Goal: Transaction & Acquisition: Purchase product/service

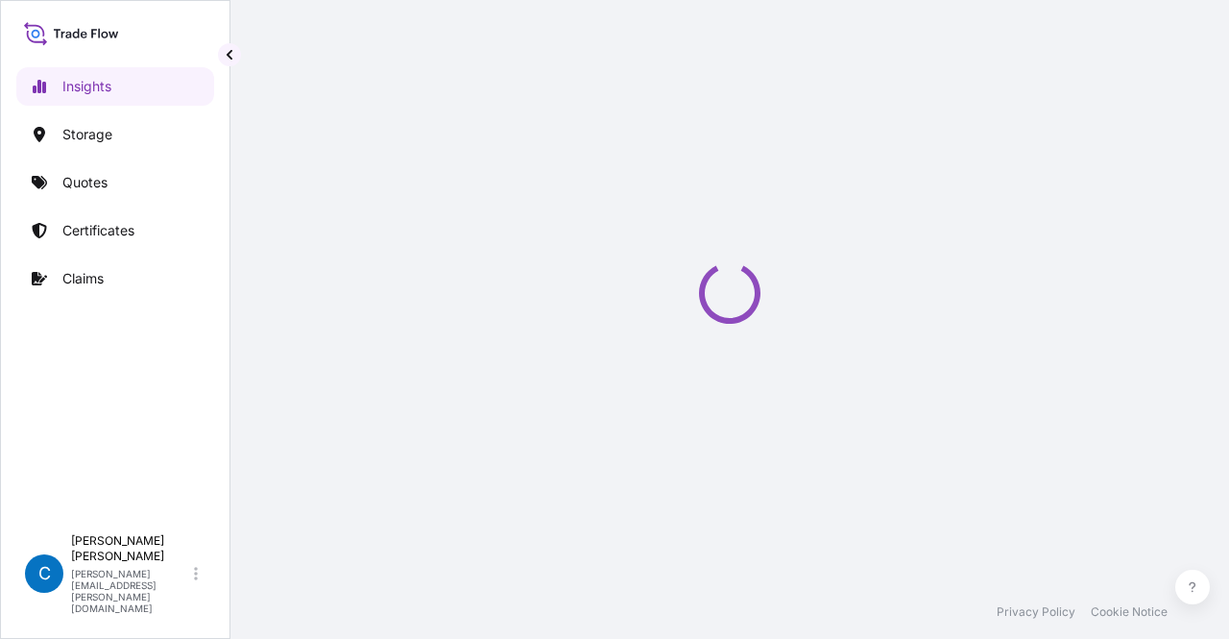
select select "2025"
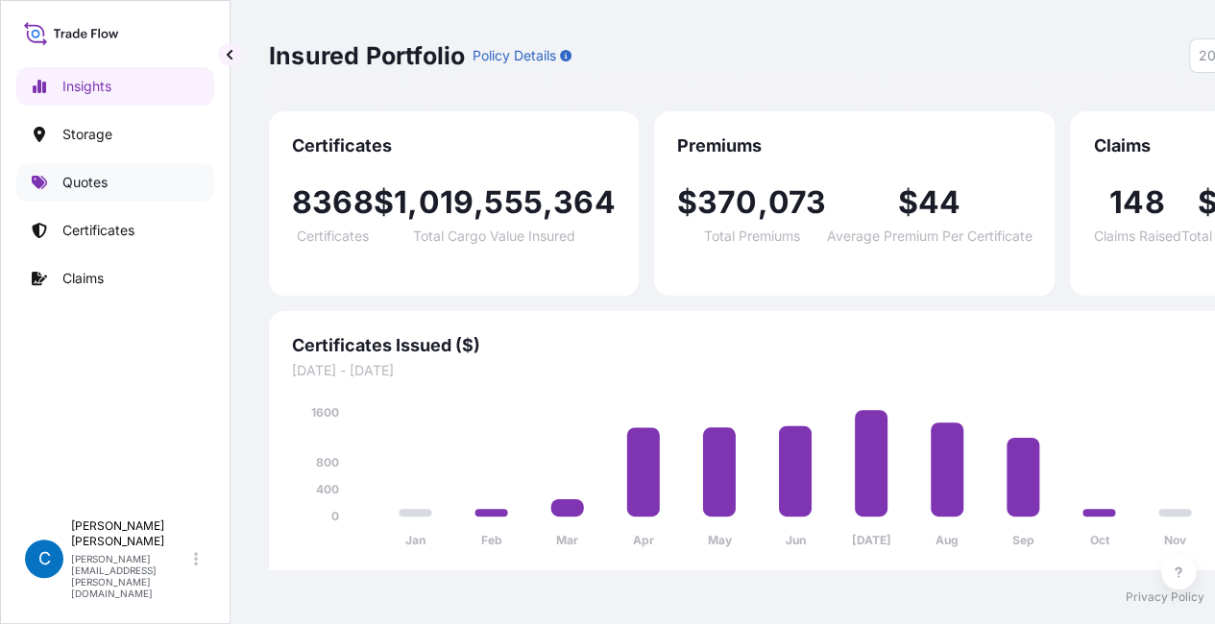
click at [125, 187] on link "Quotes" at bounding box center [115, 182] width 198 height 38
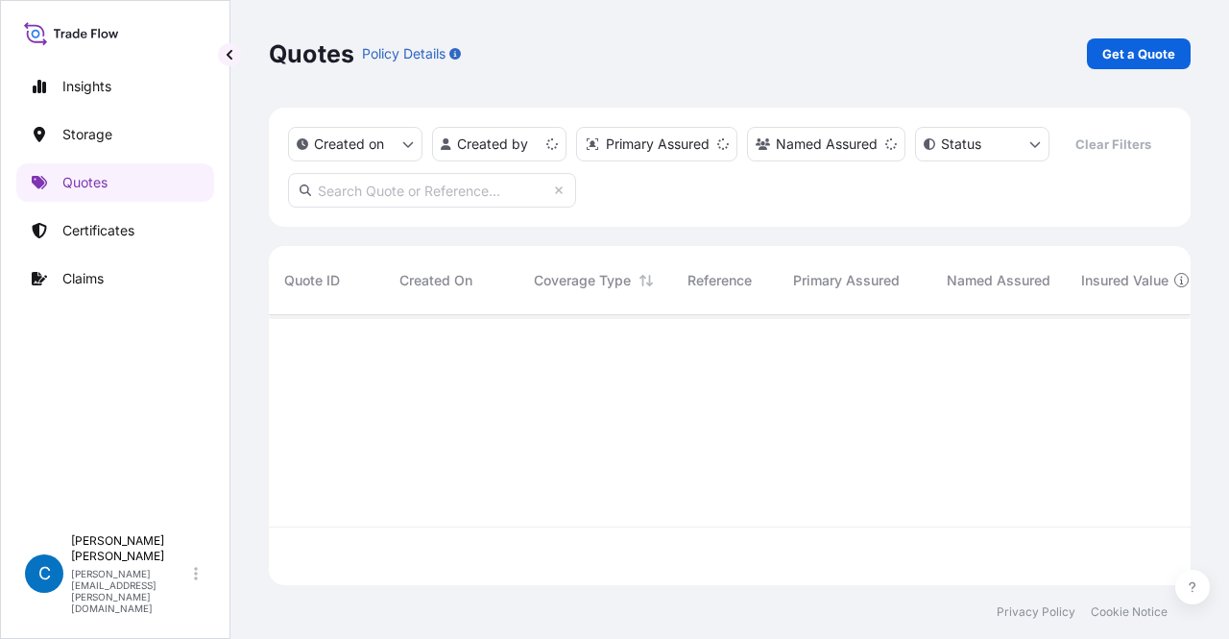
scroll to position [266, 906]
click at [1150, 56] on p "Get a Quote" at bounding box center [1138, 53] width 73 height 19
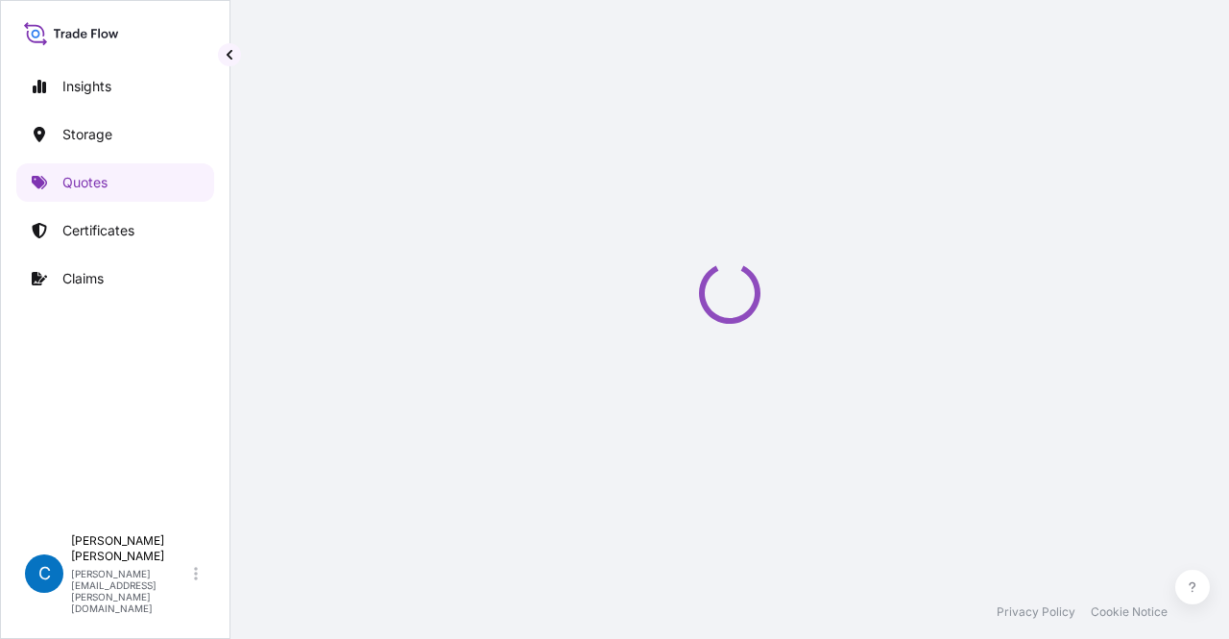
select select "Water"
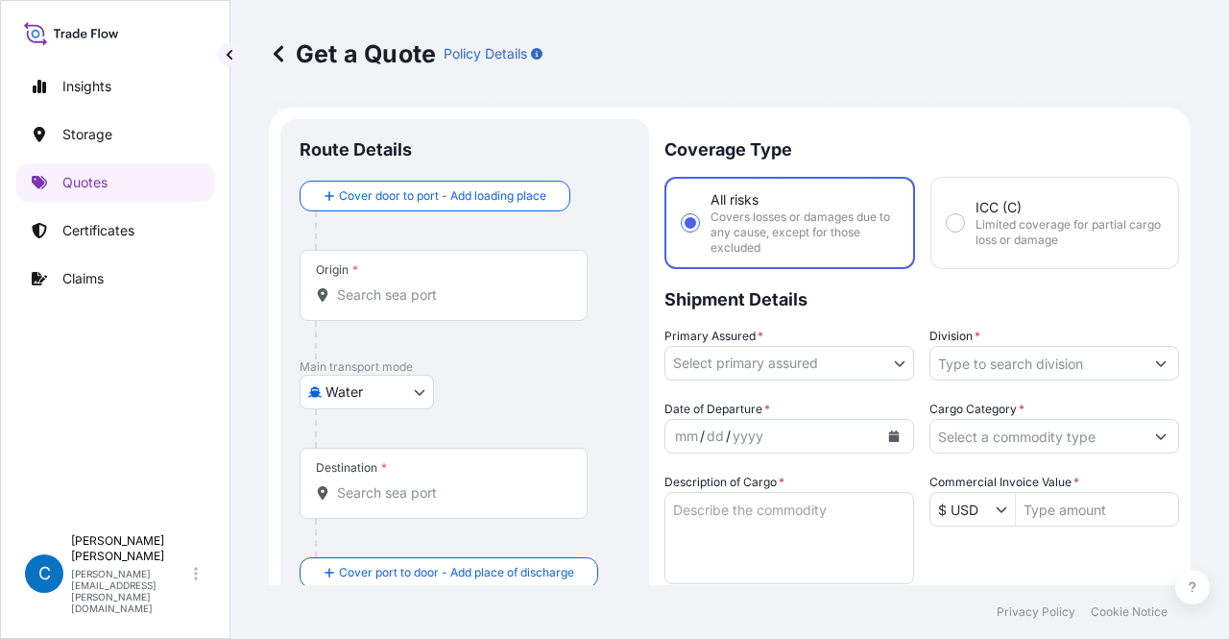
scroll to position [31, 0]
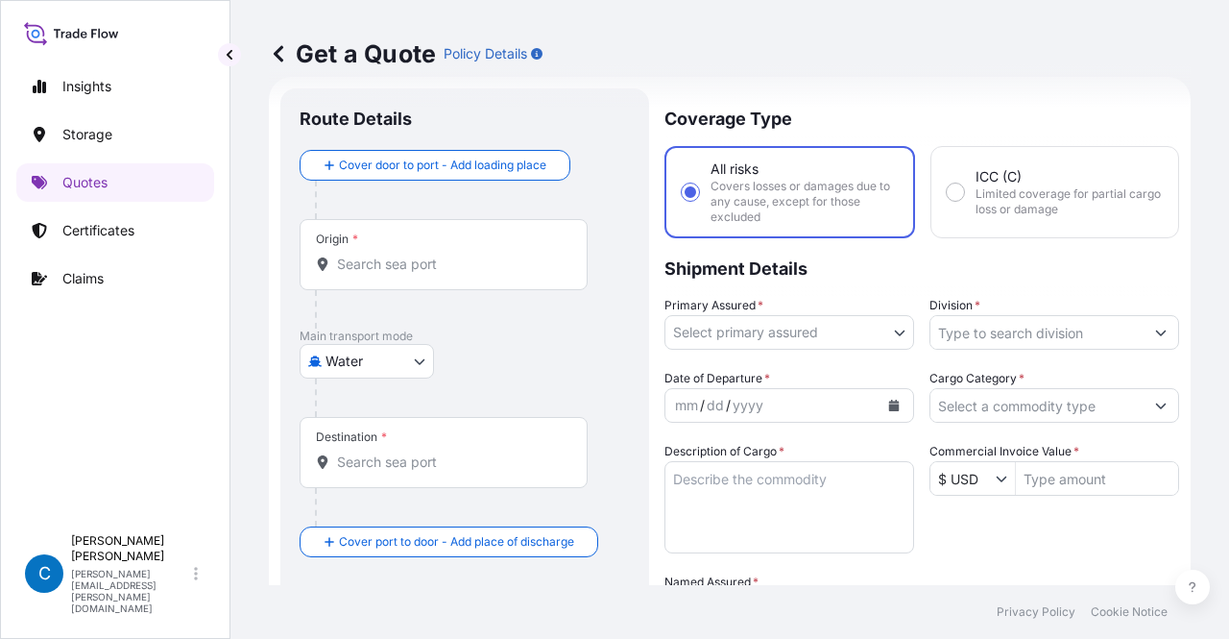
click at [363, 256] on input "Origin *" at bounding box center [450, 263] width 227 height 19
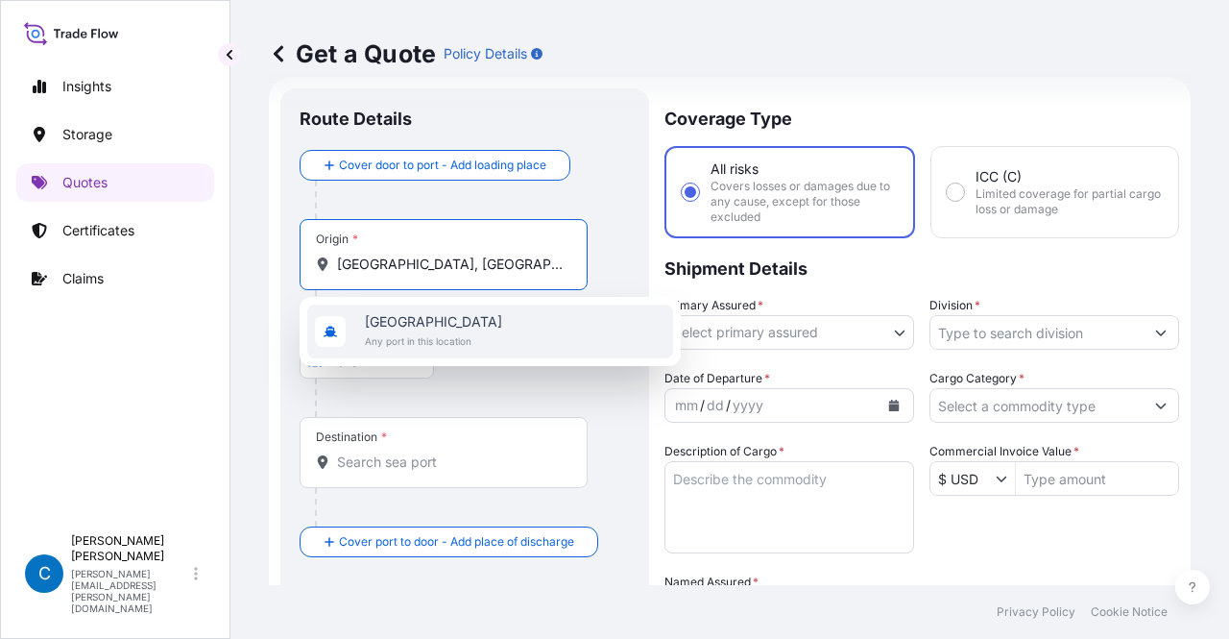
click at [405, 326] on span "Hong Kong" at bounding box center [433, 321] width 137 height 19
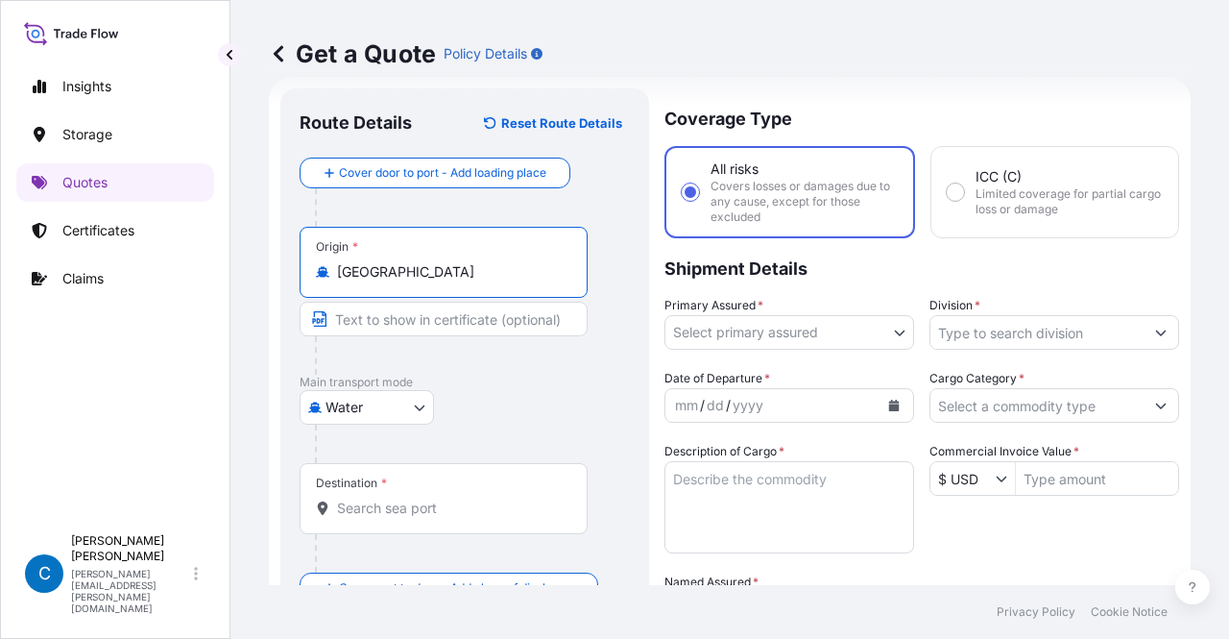
type input "Hong Kong"
type input "o"
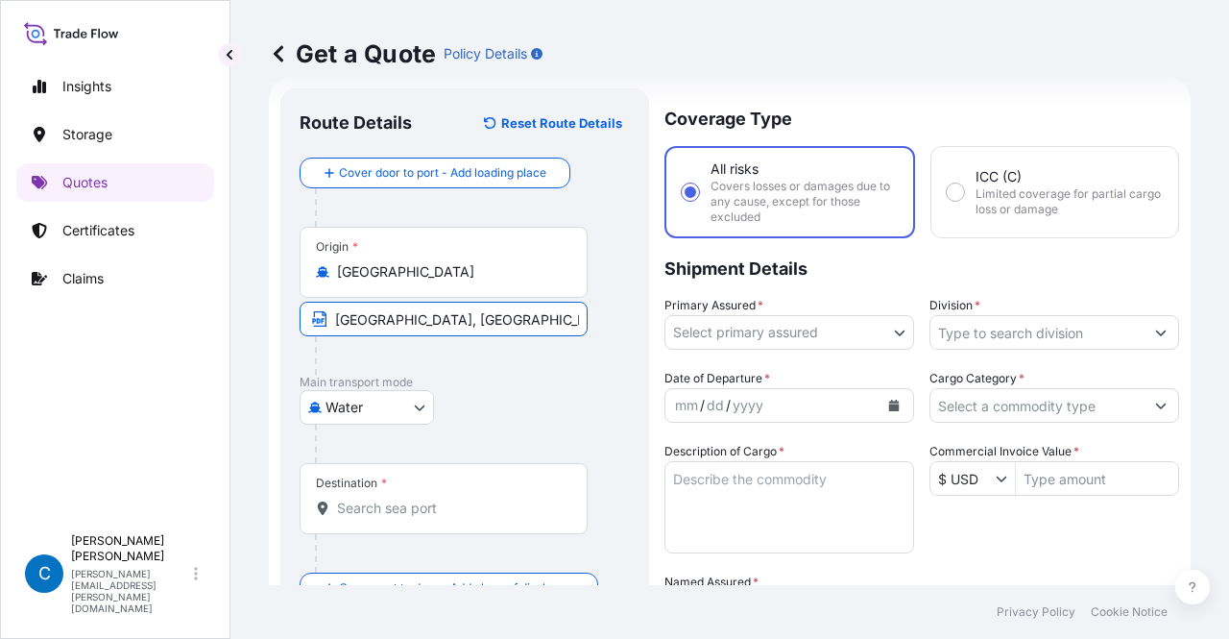
type input "Hong Kong, China"
click at [397, 485] on div "Destination *" at bounding box center [444, 498] width 288 height 71
click at [397, 498] on input "Destination *" at bounding box center [450, 507] width 227 height 19
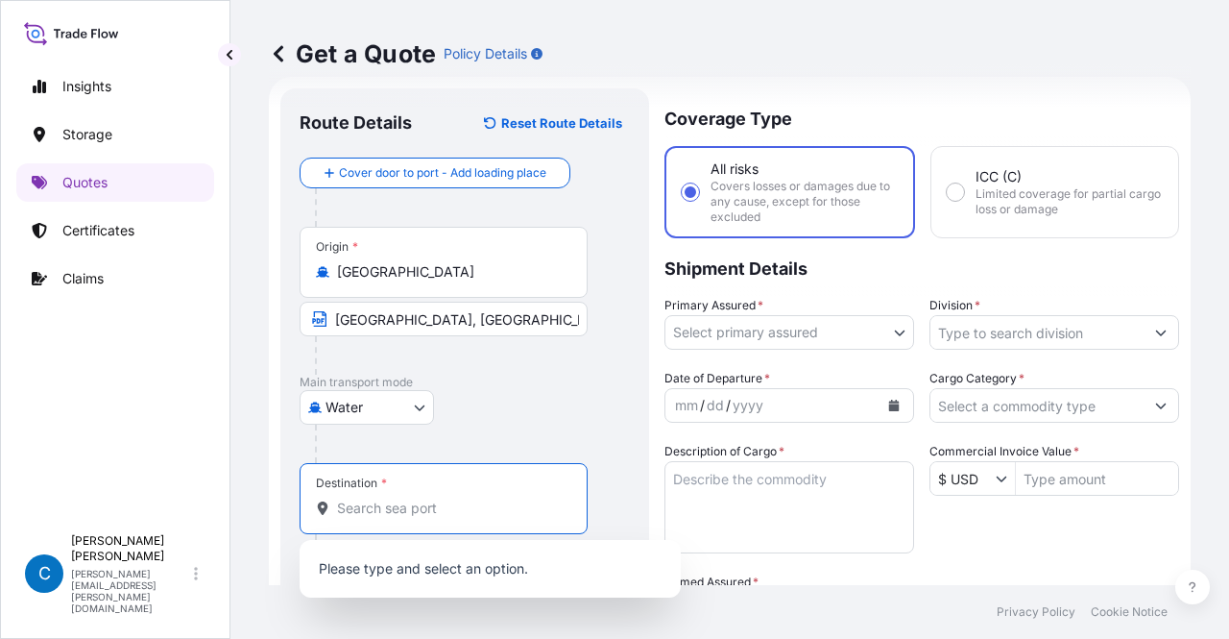
paste input "LAZARO CARDENAS"
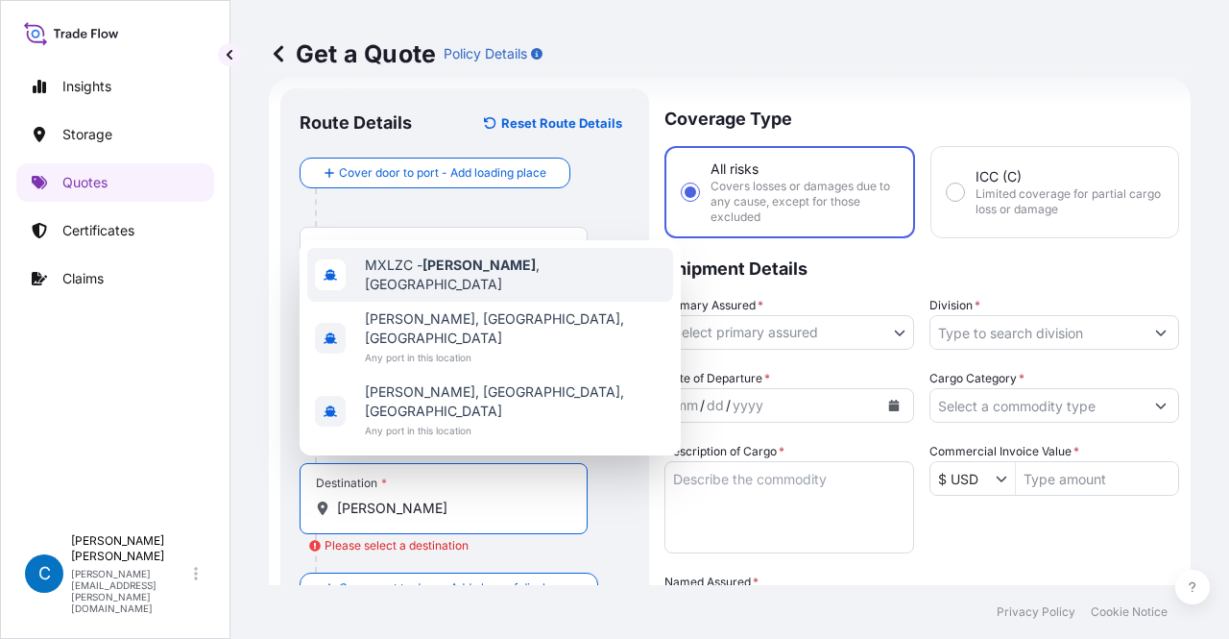
click at [399, 294] on span "MXLZC - Lazaro Cardenas , Mexico" at bounding box center [515, 274] width 301 height 38
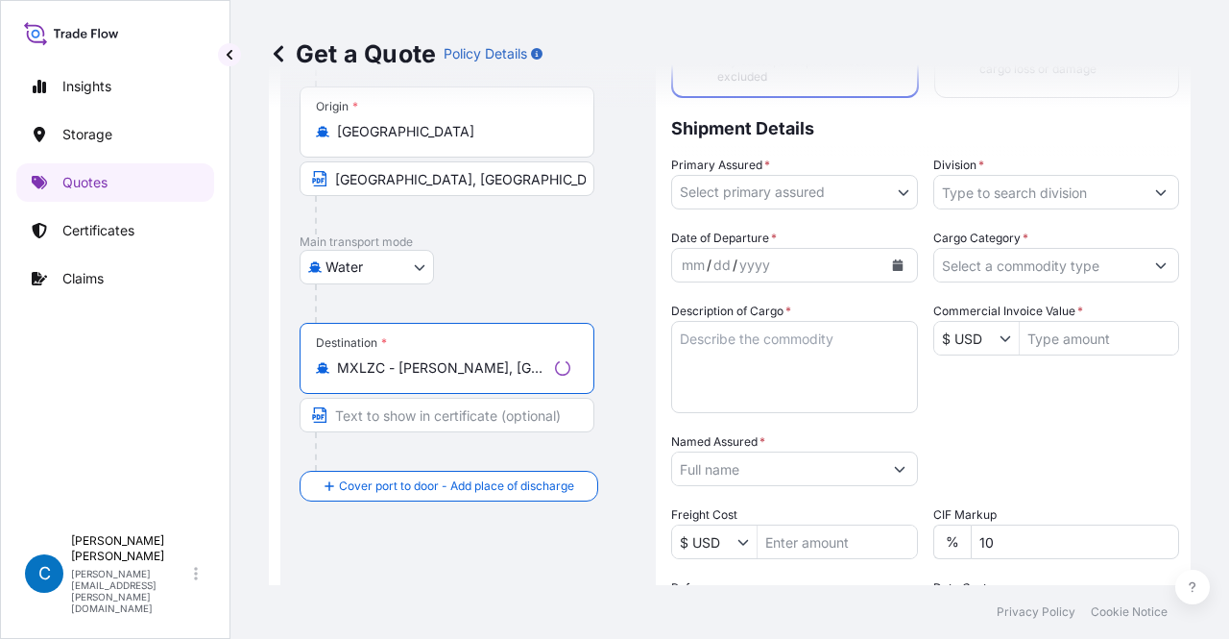
scroll to position [150, 0]
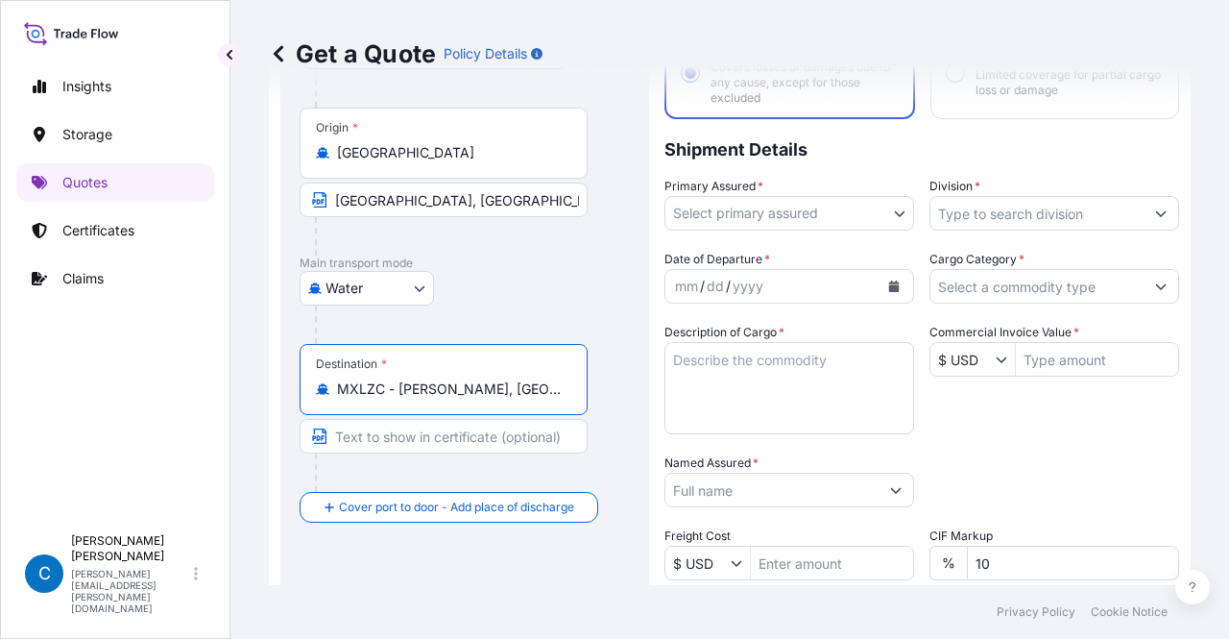
type input "MXLZC - Lazaro Cardenas, Mexico"
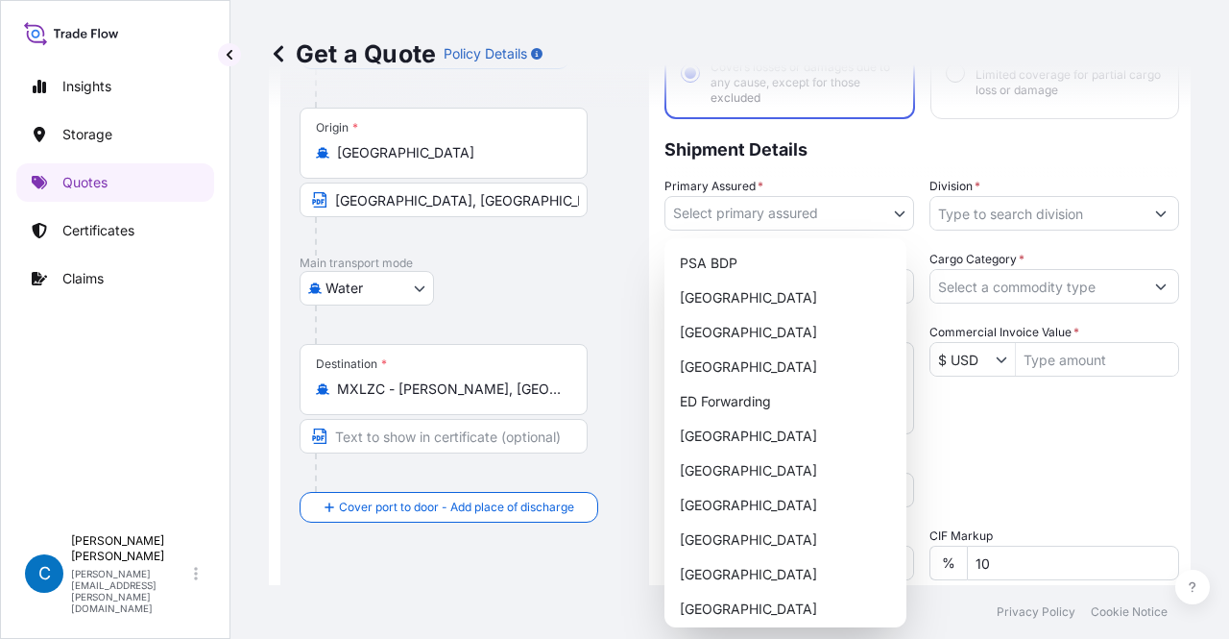
click at [743, 215] on body "3 options available. Insights Storage Quotes Certificates Claims C Caroline Dou…" at bounding box center [614, 319] width 1229 height 639
select select "32195"
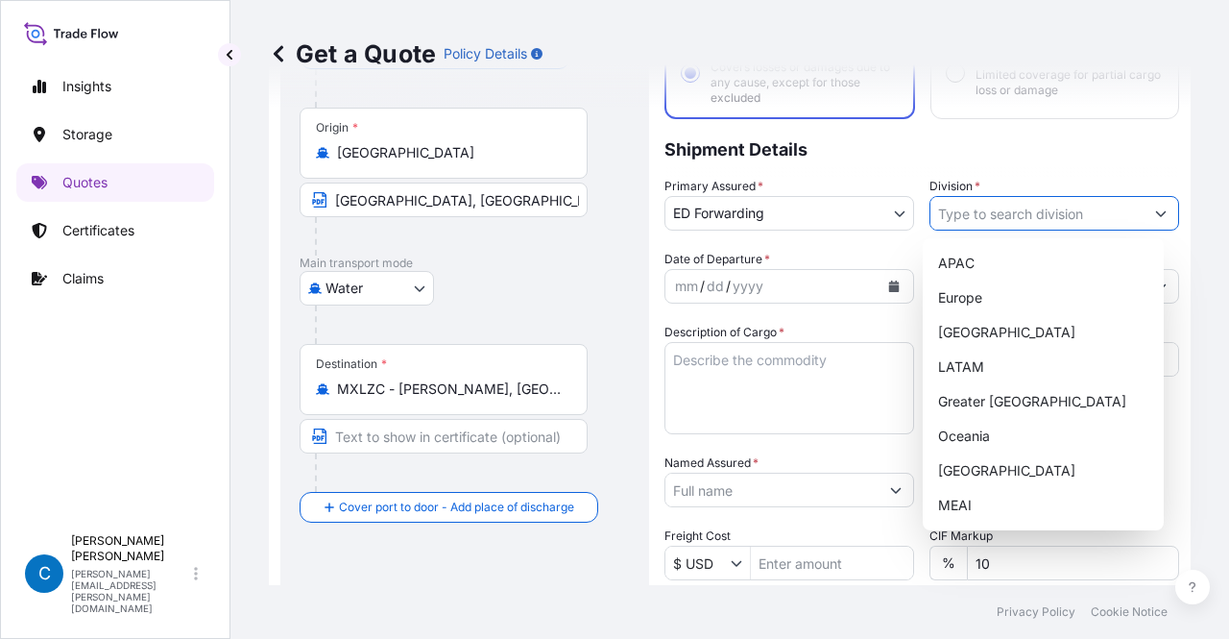
click at [952, 213] on input "Division *" at bounding box center [1036, 213] width 213 height 35
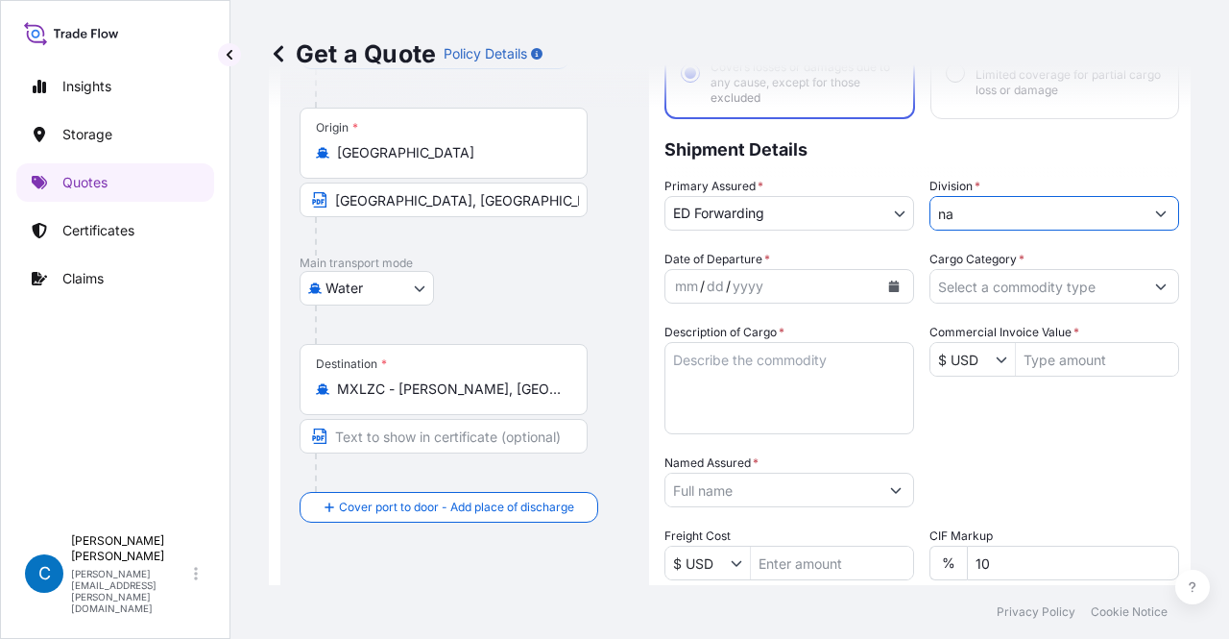
type input "n"
click at [952, 213] on input "n" at bounding box center [1036, 213] width 213 height 35
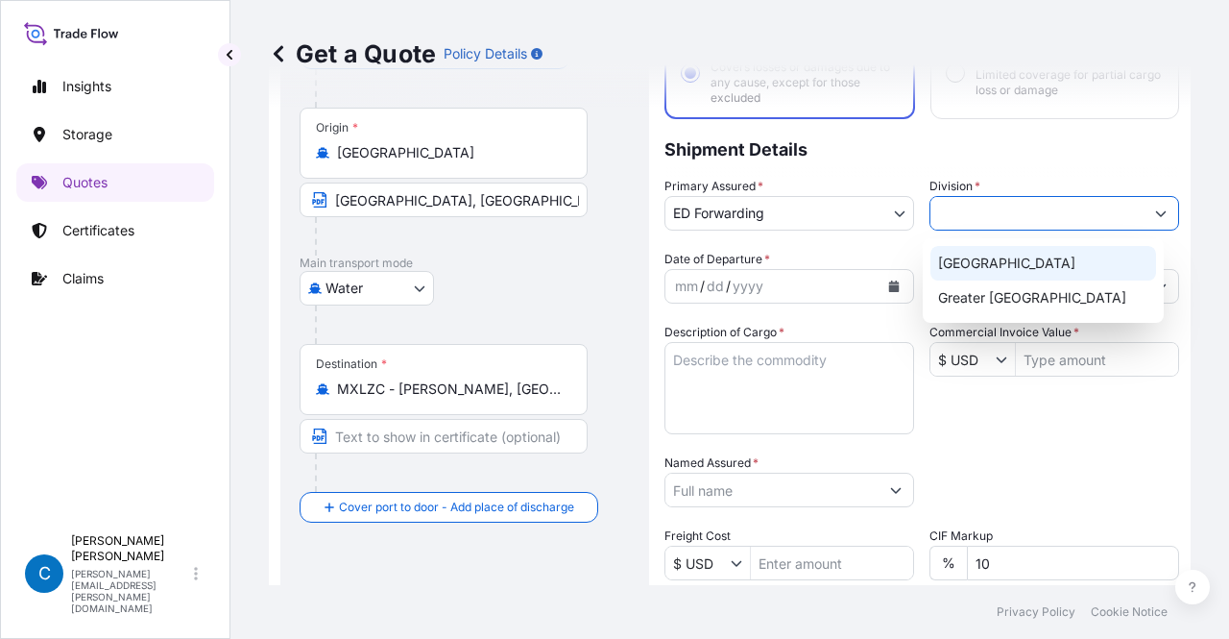
click at [1015, 254] on div "North America" at bounding box center [1043, 263] width 226 height 35
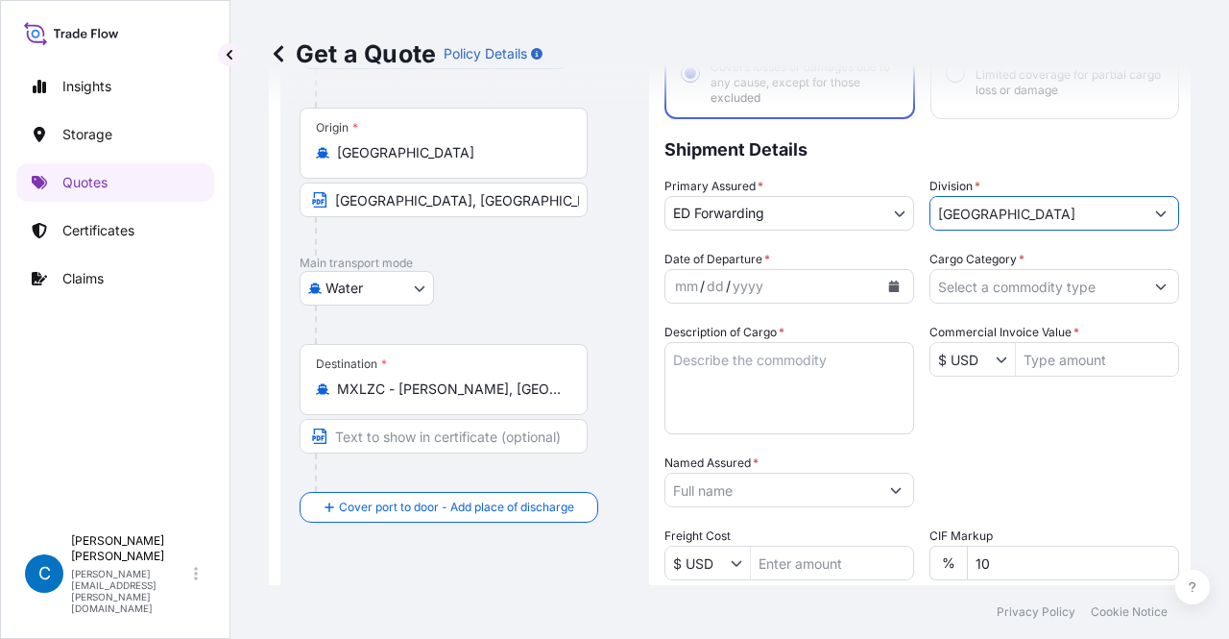
type input "North America"
click at [761, 283] on div "yyyy" at bounding box center [748, 286] width 35 height 23
click at [895, 284] on button "Calendar" at bounding box center [894, 286] width 31 height 31
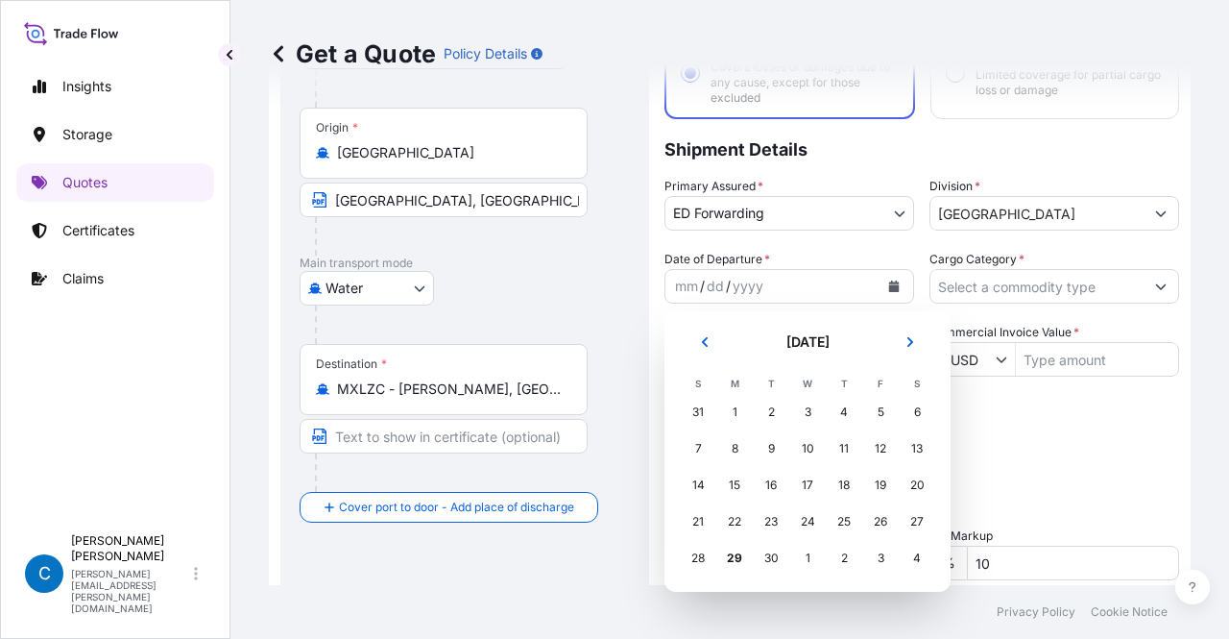
click at [873, 548] on div "3" at bounding box center [880, 558] width 35 height 35
click at [882, 560] on div "3" at bounding box center [880, 558] width 35 height 35
click at [916, 341] on button "Next" at bounding box center [910, 341] width 42 height 31
click at [882, 403] on div "3" at bounding box center [880, 412] width 35 height 35
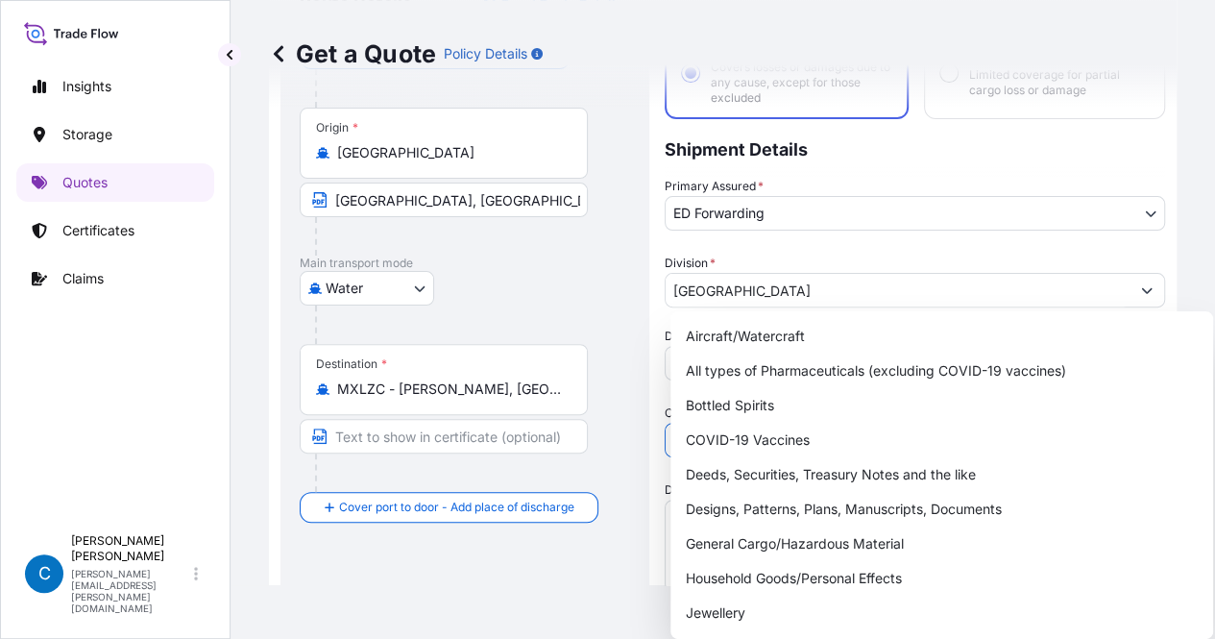
click at [980, 423] on input "Cargo Category *" at bounding box center [897, 440] width 464 height 35
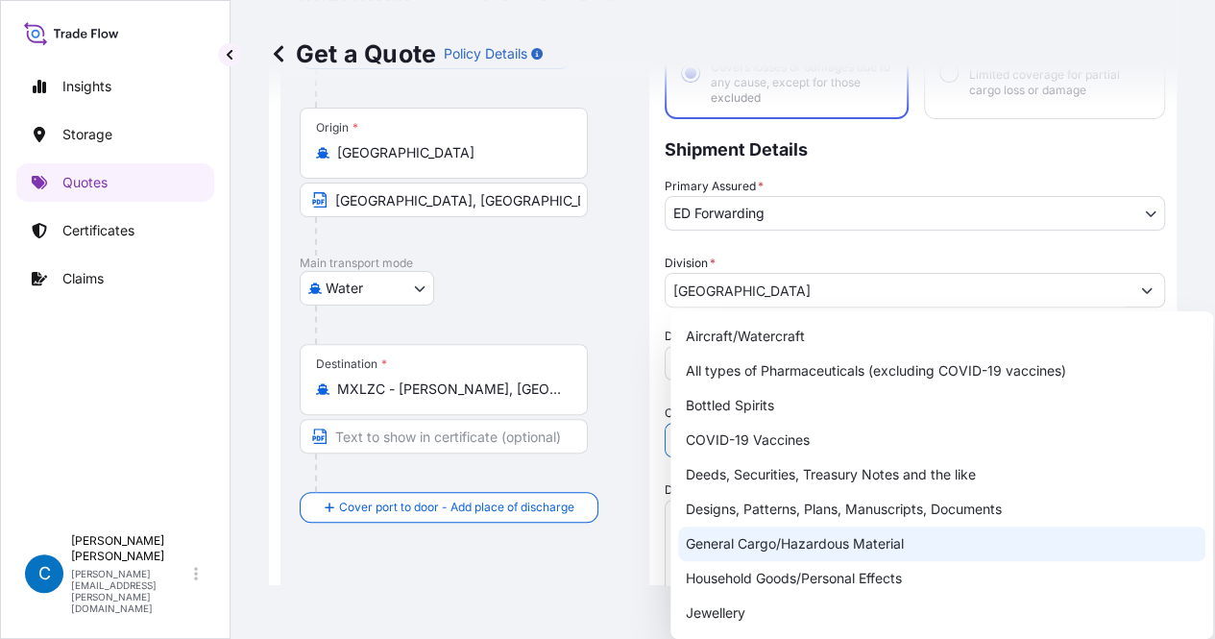
click at [906, 546] on div "General Cargo/Hazardous Material" at bounding box center [941, 543] width 527 height 35
type input "General Cargo/Hazardous Material"
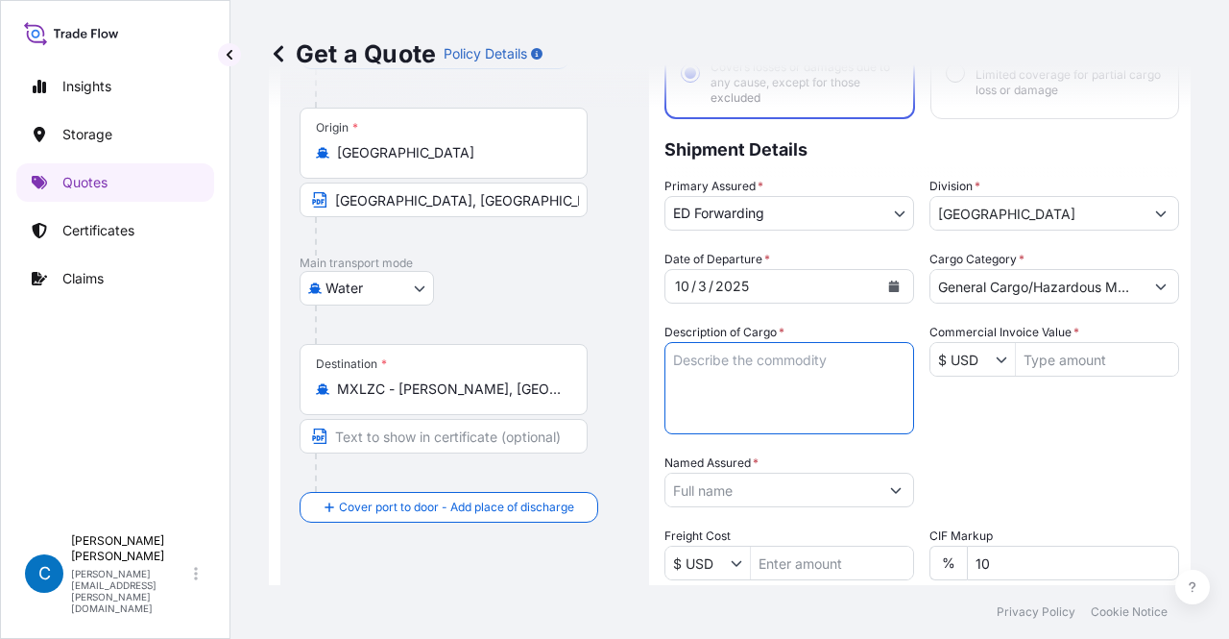
click at [832, 389] on textarea "Description of Cargo *" at bounding box center [789, 388] width 250 height 92
paste textarea "ARTIFICIAL STONE SLABS"
type textarea "ARTIFICIAL STONE SLABS"
click at [1031, 374] on input "Commercial Invoice Value *" at bounding box center [1097, 359] width 162 height 35
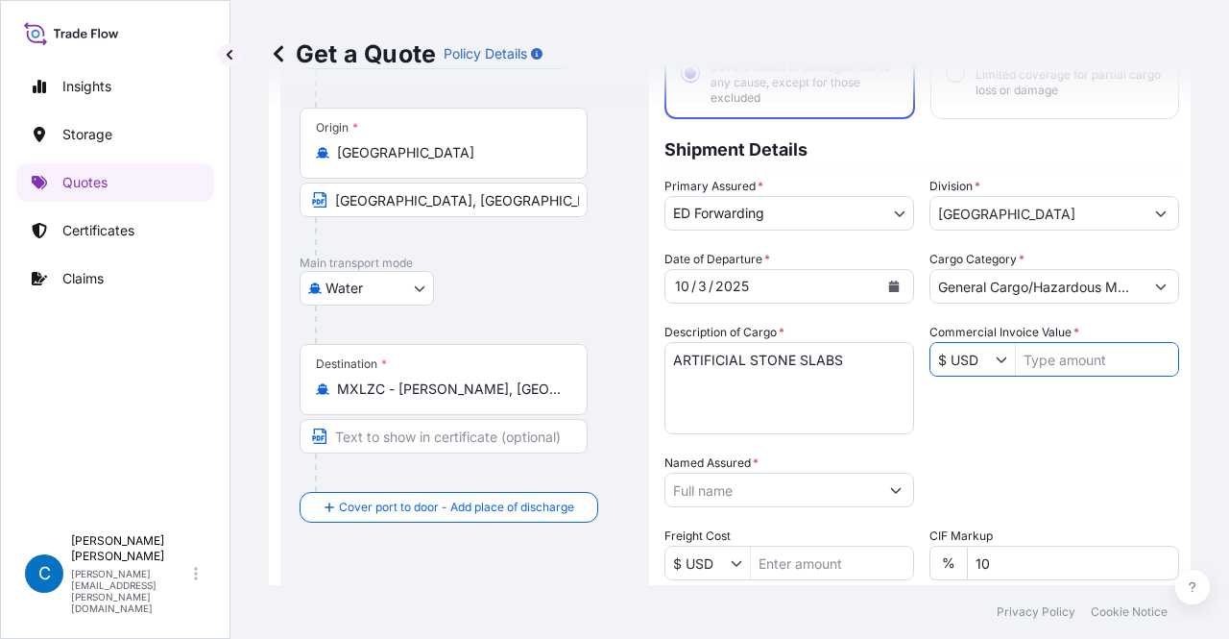
paste input "25,443.92"
type input "25,443.92"
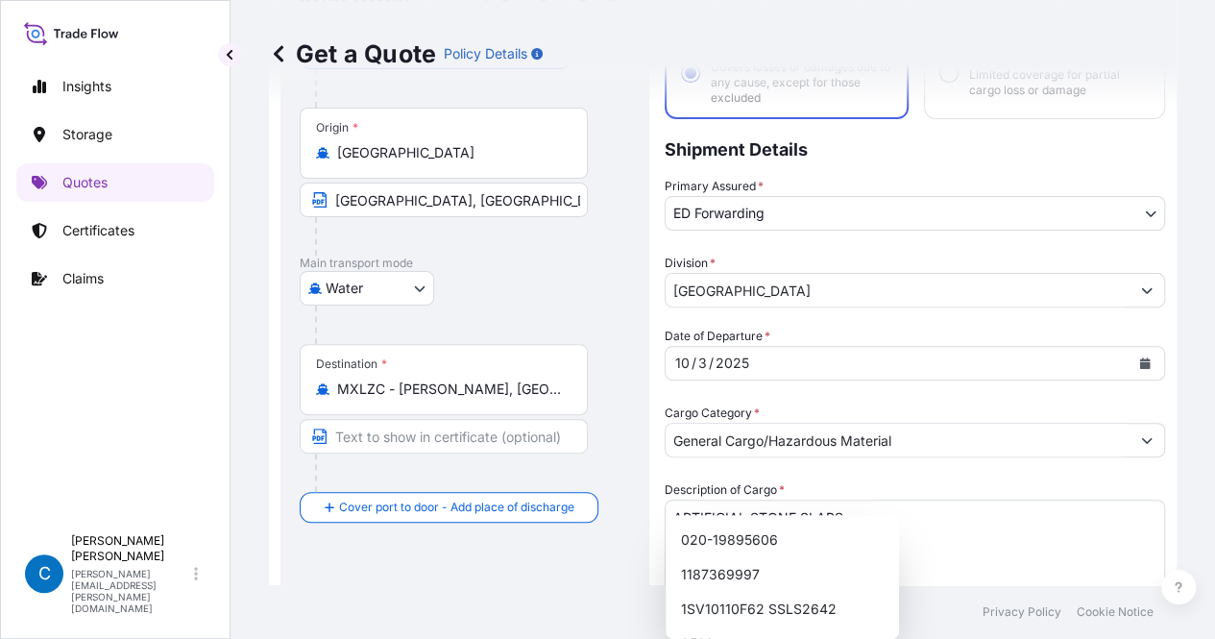
paste input "COLOR SURFACES SA DE CV"
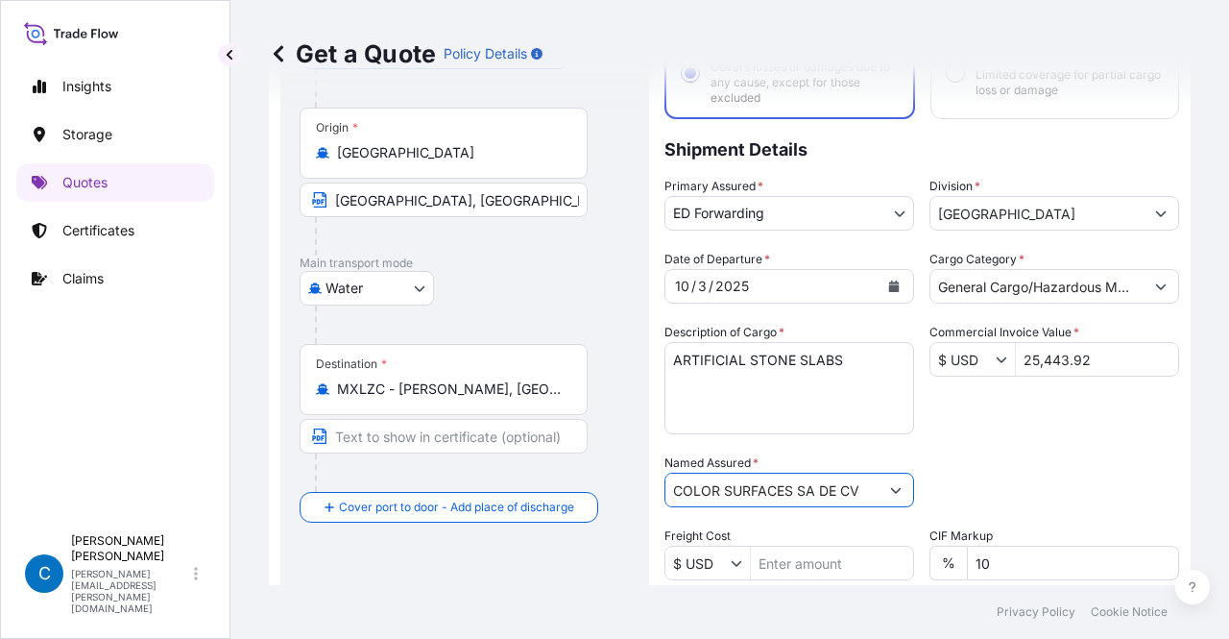
scroll to position [302, 0]
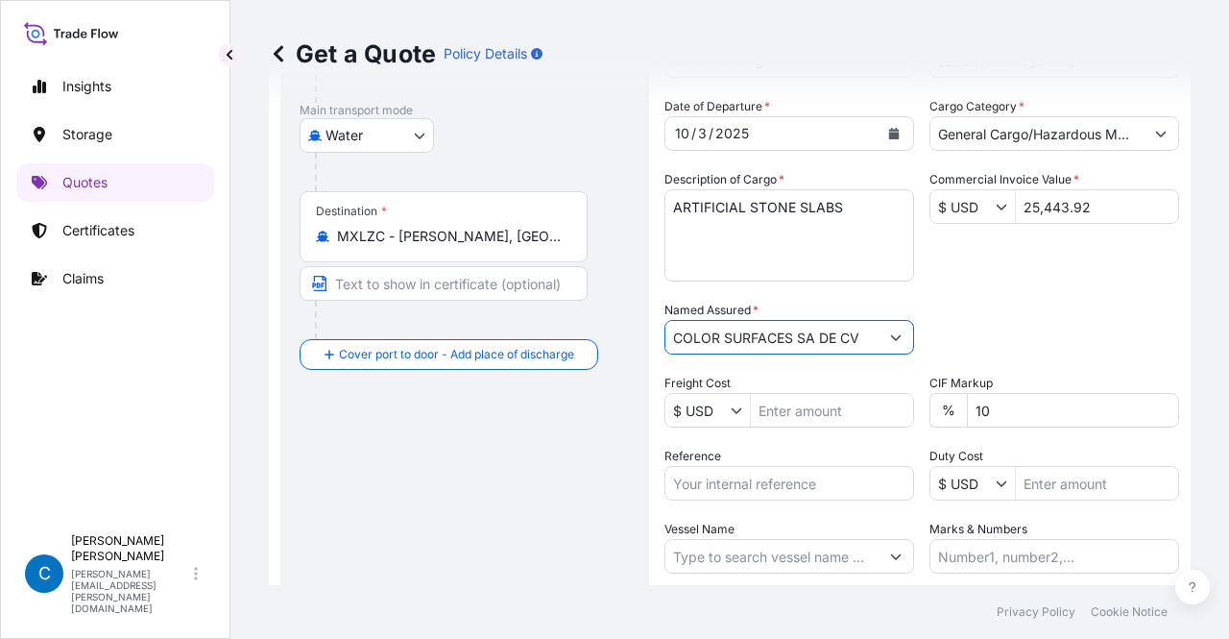
type input "COLOR SURFACES SA DE CV"
click at [1027, 417] on input "10" at bounding box center [1073, 410] width 212 height 35
type input "0"
click at [992, 289] on div "Date of Departure * 10 / 3 / 2025 Cargo Category * General Cargo/Hazardous Mate…" at bounding box center [921, 335] width 515 height 476
click at [783, 484] on input "Reference" at bounding box center [789, 483] width 250 height 35
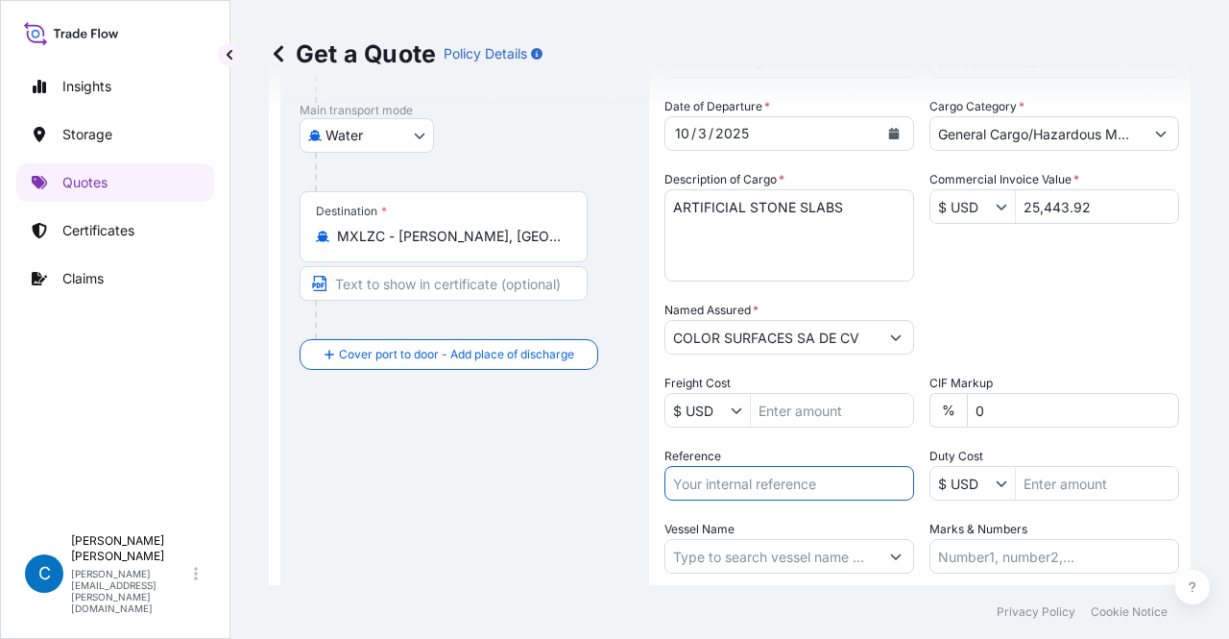
paste input "SCMXIS25071091"
type input "SCMXIS25071091"
click at [966, 296] on div "Date of Departure * 10 / 3 / 2025 Cargo Category * General Cargo/Hazardous Mate…" at bounding box center [921, 335] width 515 height 476
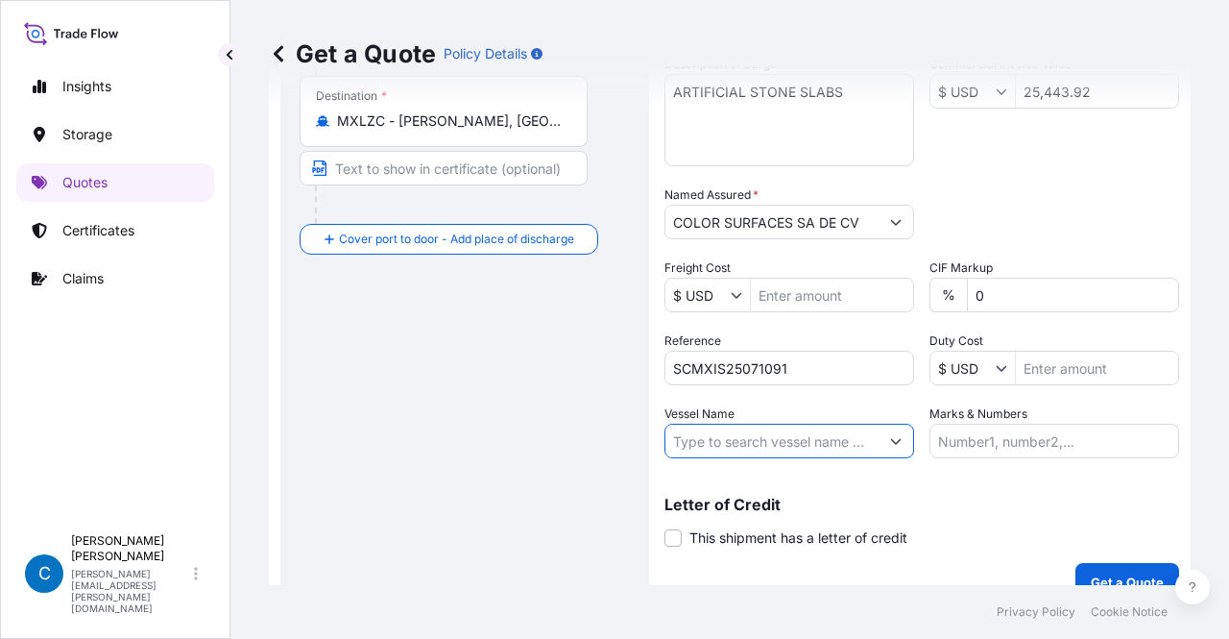
click at [754, 429] on input "Vessel Name" at bounding box center [771, 440] width 213 height 35
paste input "MSC VIRGO"
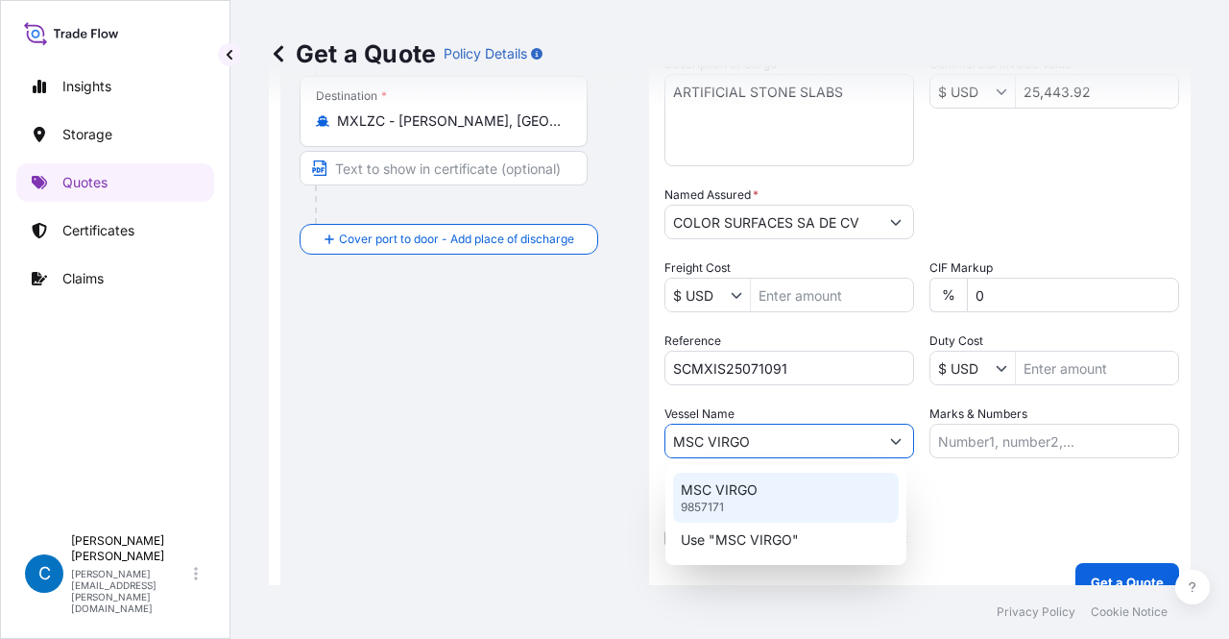
click at [751, 484] on p "MSC VIRGO" at bounding box center [719, 489] width 77 height 19
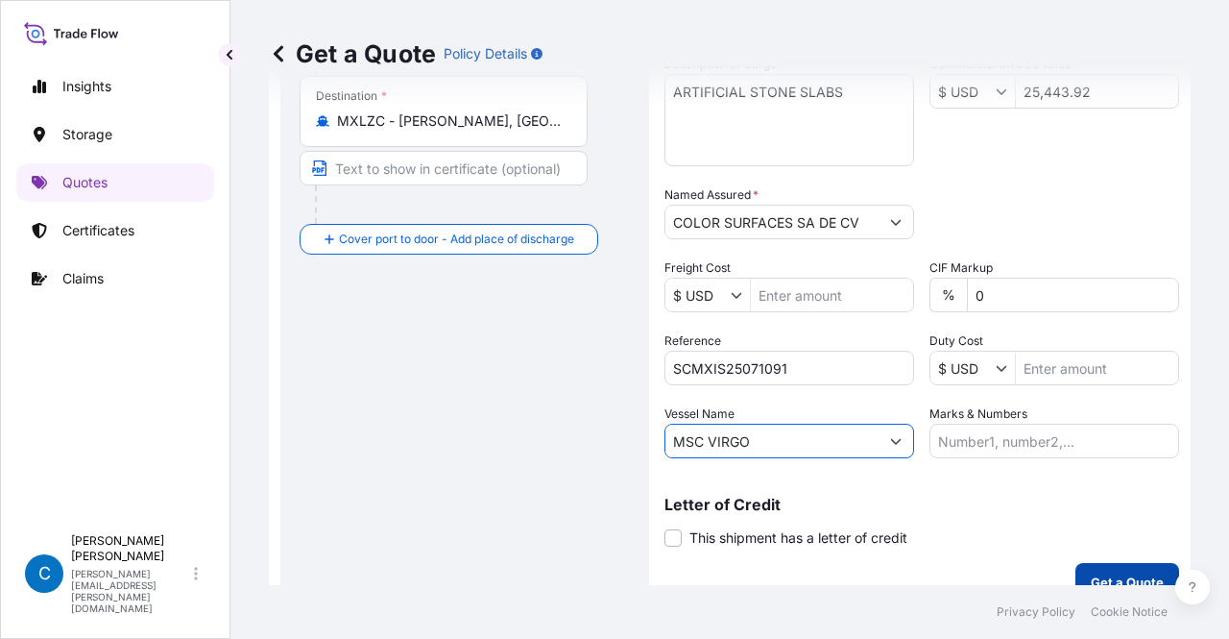
type input "MSC VIRGO"
click at [1102, 576] on p "Get a Quote" at bounding box center [1127, 581] width 73 height 19
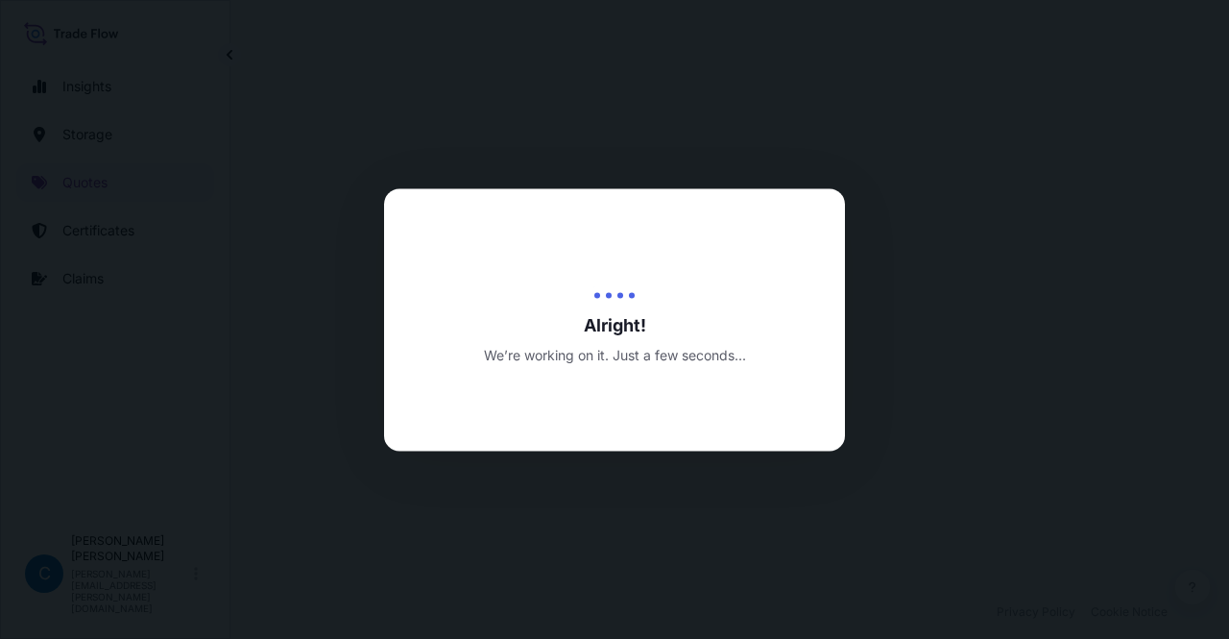
select select "Water"
select select "32195"
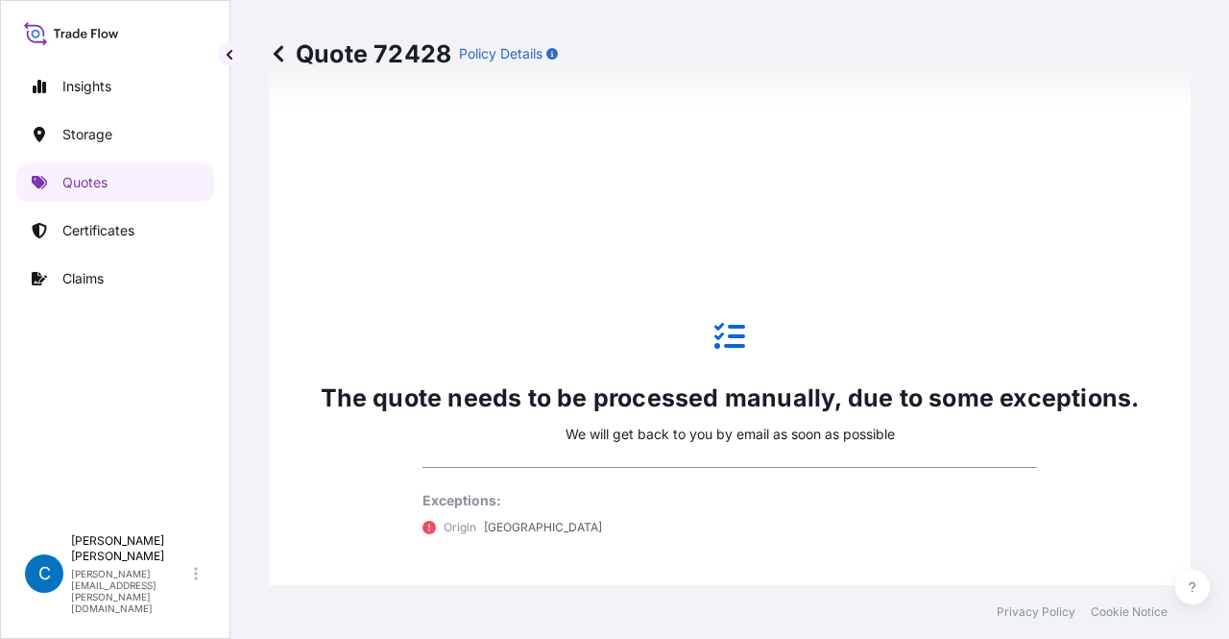
scroll to position [1250, 0]
